Goal: Transaction & Acquisition: Purchase product/service

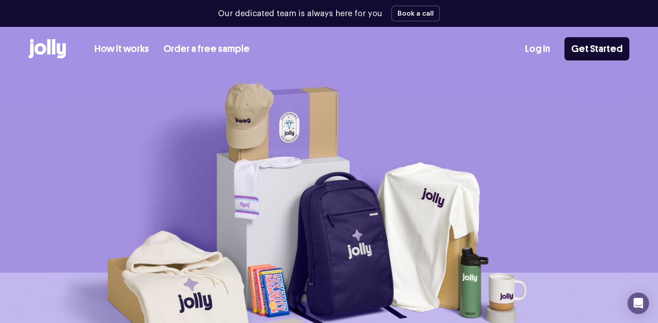
drag, startPoint x: 546, startPoint y: 34, endPoint x: 545, endPoint y: 41, distance: 6.7
click at [545, 37] on div "How it works Order a free sample Log In Get Started" at bounding box center [329, 49] width 601 height 44
click at [545, 43] on link "Log In" at bounding box center [537, 49] width 25 height 15
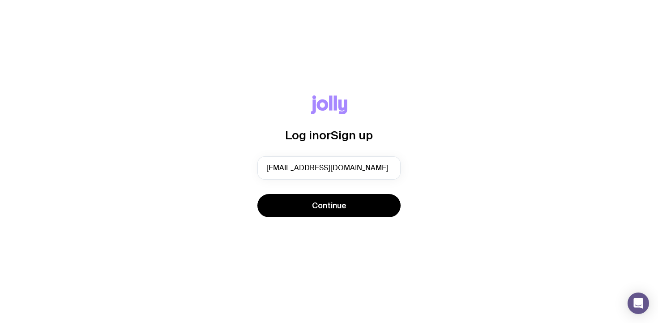
type input "[EMAIL_ADDRESS][DOMAIN_NAME]"
click at [257, 194] on button "Continue" at bounding box center [328, 205] width 143 height 23
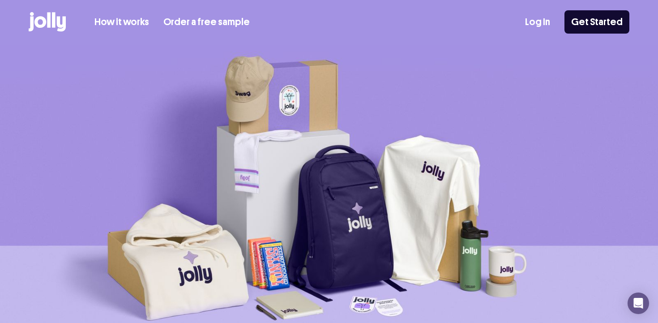
click at [538, 23] on link "Log In" at bounding box center [537, 22] width 25 height 15
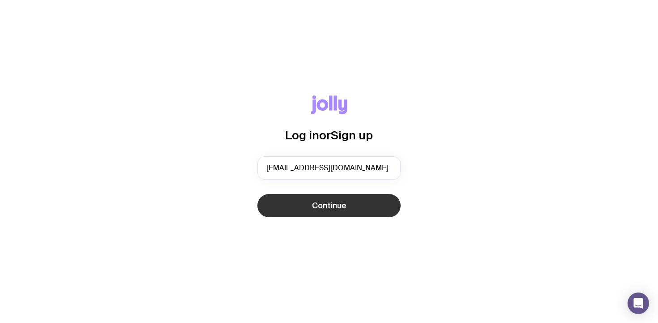
click at [316, 212] on button "Continue" at bounding box center [328, 205] width 143 height 23
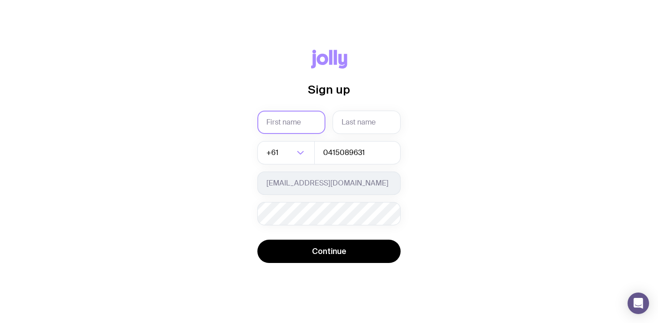
click at [306, 128] on input "text" at bounding box center [291, 122] width 68 height 23
click at [0, 322] on com-1password-button at bounding box center [0, 323] width 0 height 0
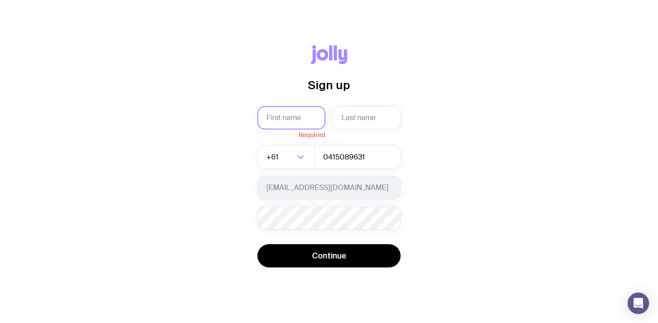
type input "Steph"
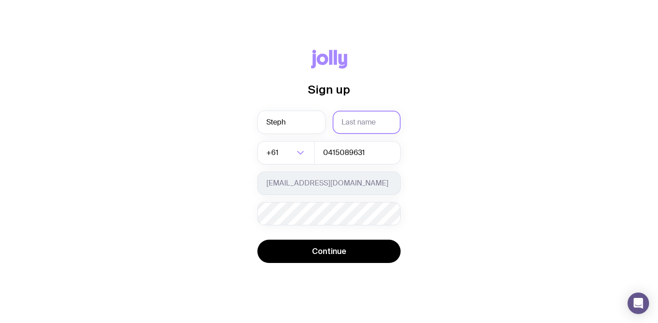
click at [356, 121] on input "text" at bounding box center [367, 122] width 68 height 23
type input "[PERSON_NAME]"
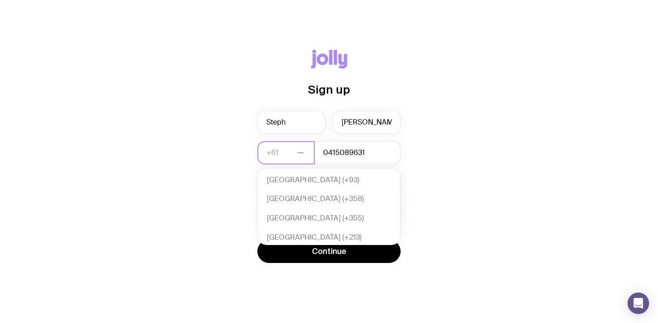
scroll to position [194, 0]
click at [530, 139] on div "Sign up [PERSON_NAME] +61 Loading... [GEOGRAPHIC_DATA] (+93) [GEOGRAPHIC_DATA] …" at bounding box center [328, 162] width 615 height 224
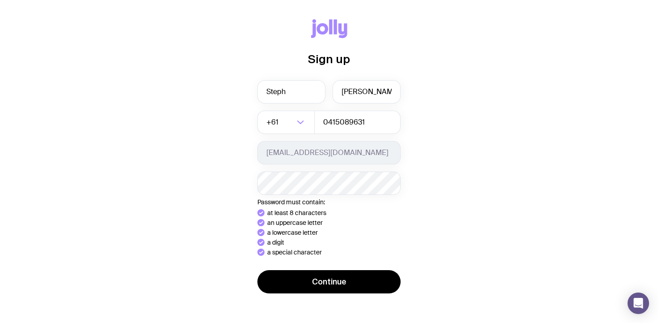
click at [554, 174] on div "Sign up [PERSON_NAME] +61 Loading... 0415089631 [EMAIL_ADDRESS][DOMAIN_NAME] Pa…" at bounding box center [328, 161] width 615 height 285
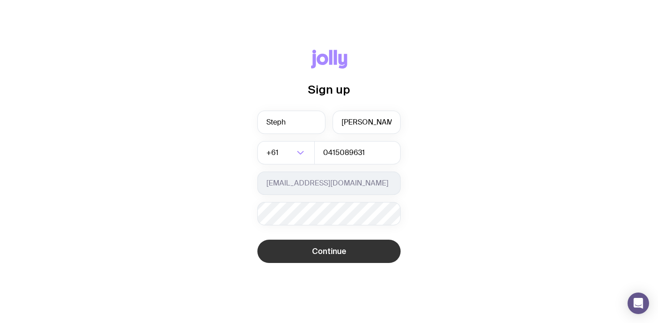
click at [326, 254] on span "Continue" at bounding box center [329, 251] width 34 height 11
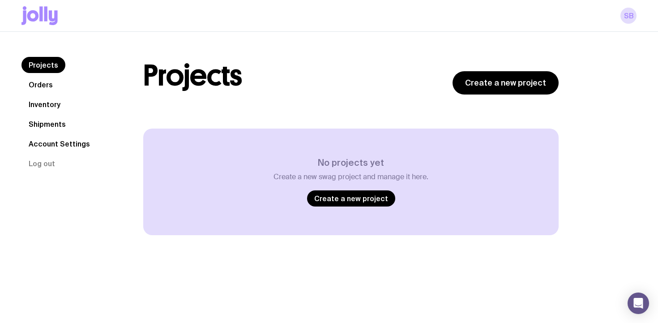
click at [48, 109] on link "Inventory" at bounding box center [44, 104] width 46 height 16
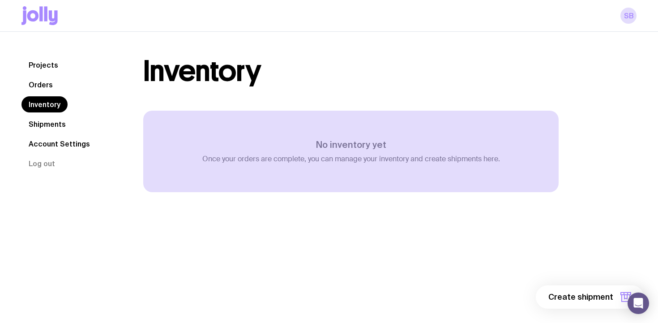
click at [39, 23] on icon at bounding box center [39, 15] width 36 height 19
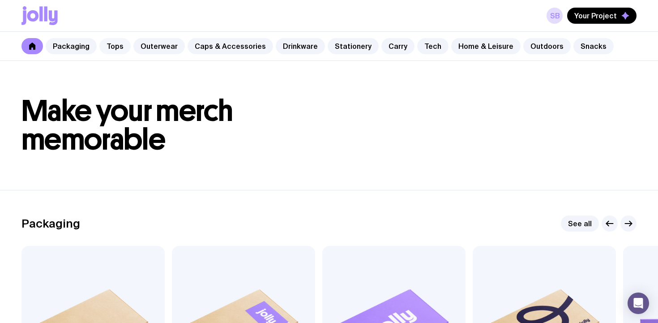
click at [110, 45] on link "Tops" at bounding box center [114, 46] width 31 height 16
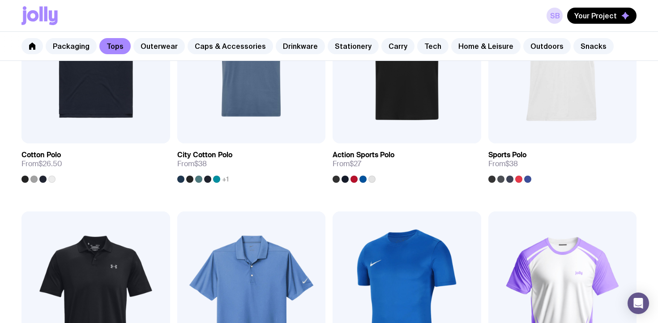
scroll to position [468, 0]
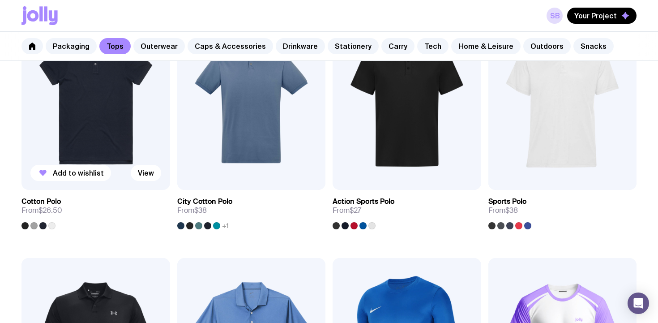
click at [107, 107] on img at bounding box center [95, 101] width 149 height 178
